Goal: Navigation & Orientation: Find specific page/section

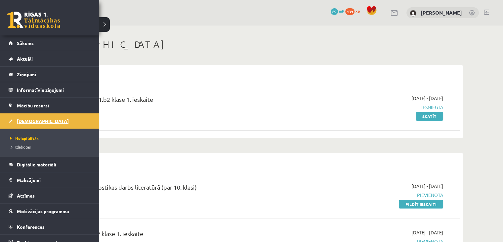
click at [27, 122] on span "[DEMOGRAPHIC_DATA]" at bounding box center [43, 121] width 52 height 6
click at [18, 46] on link "Sākums" at bounding box center [50, 42] width 82 height 15
